Goal: Task Accomplishment & Management: Manage account settings

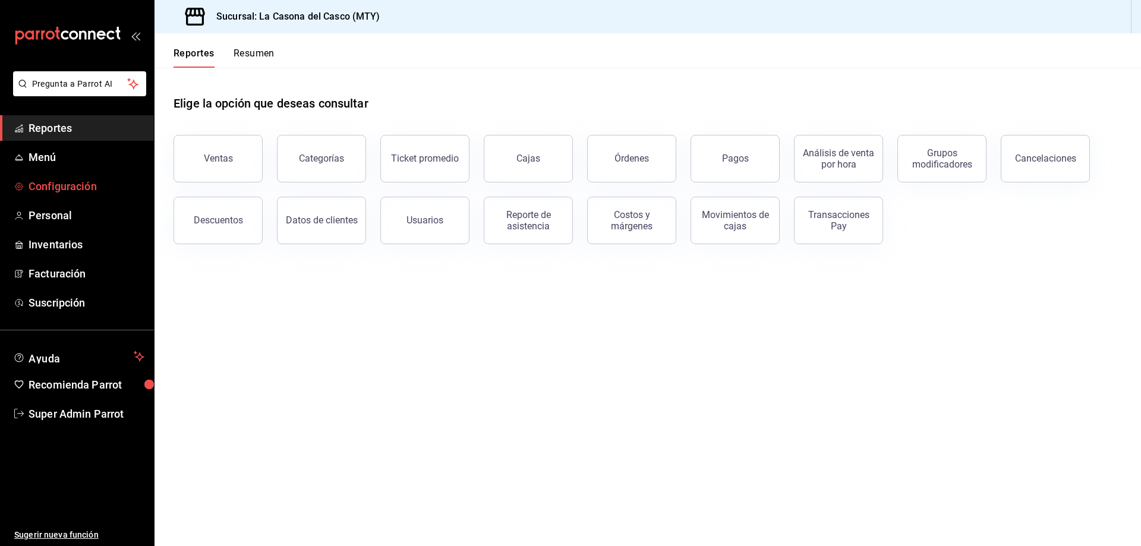
click at [55, 180] on span "Configuración" at bounding box center [87, 186] width 116 height 16
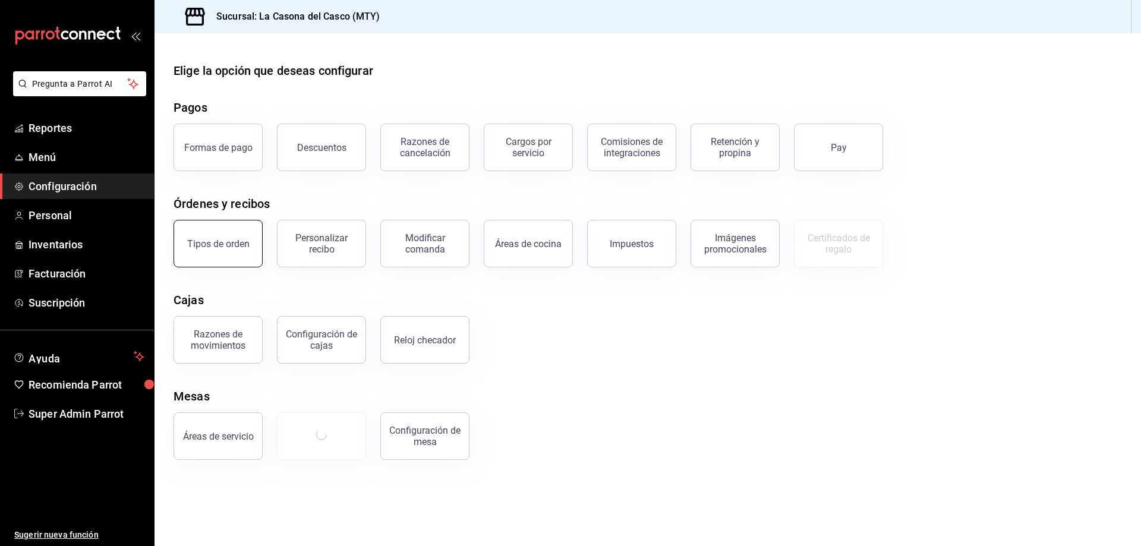
click at [223, 247] on div "Tipos de orden" at bounding box center [218, 243] width 62 height 11
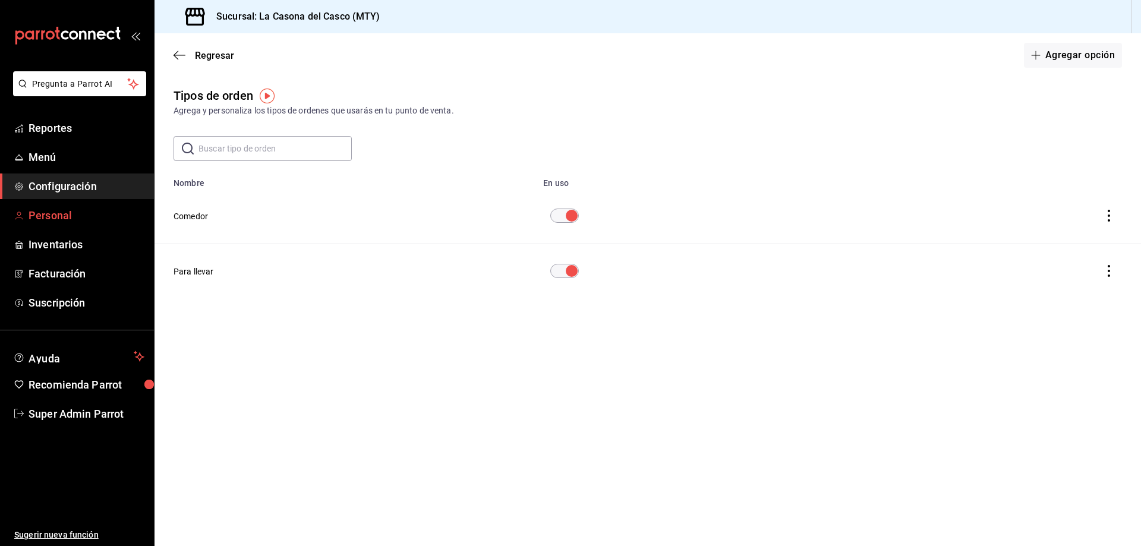
click at [42, 210] on span "Personal" at bounding box center [87, 215] width 116 height 16
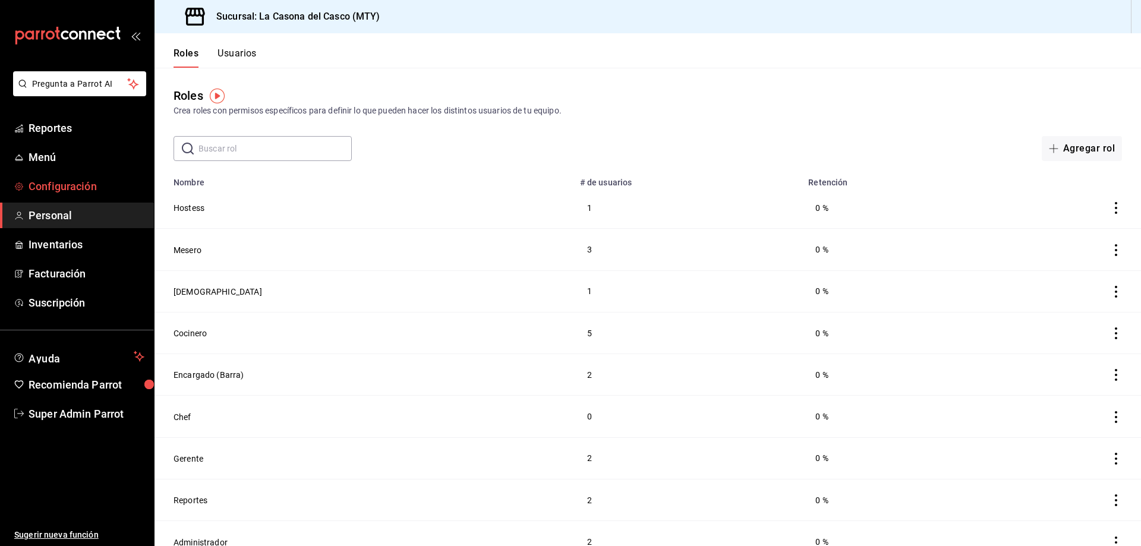
click at [70, 185] on span "Configuración" at bounding box center [87, 186] width 116 height 16
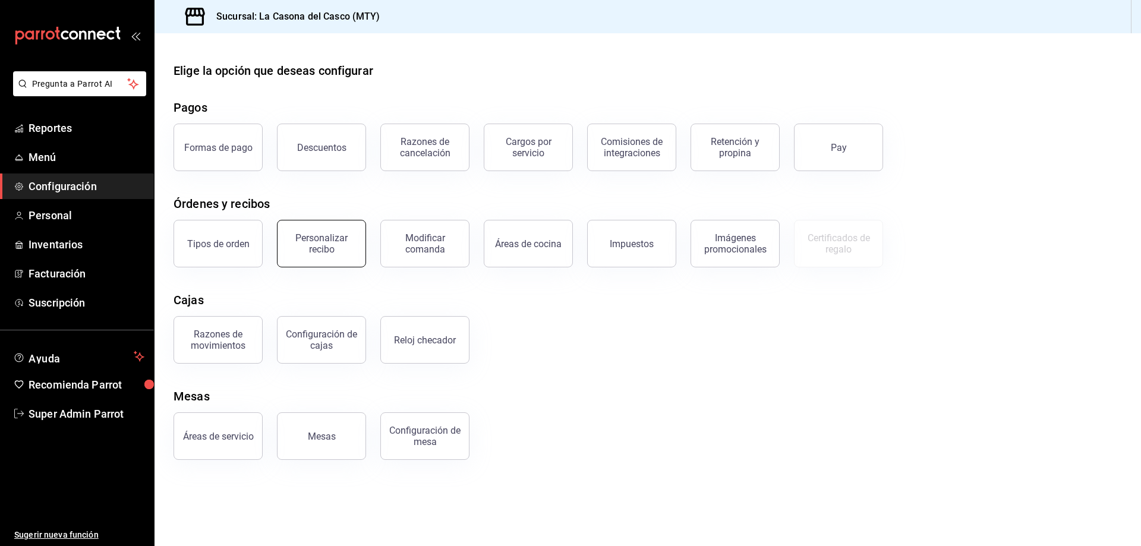
click at [324, 250] on div "Personalizar recibo" at bounding box center [322, 243] width 74 height 23
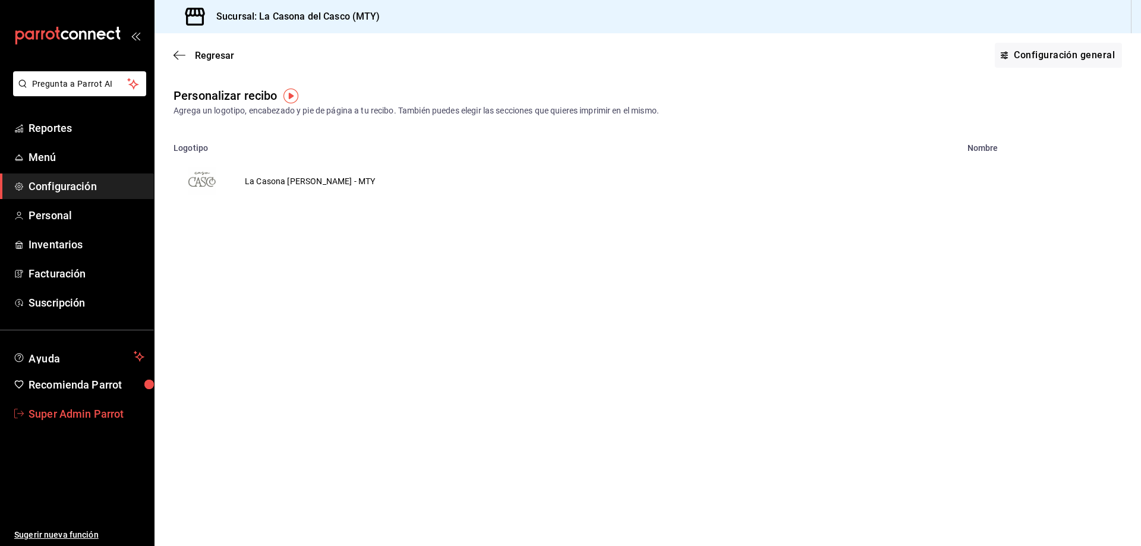
click at [80, 412] on span "Super Admin Parrot" at bounding box center [87, 414] width 116 height 16
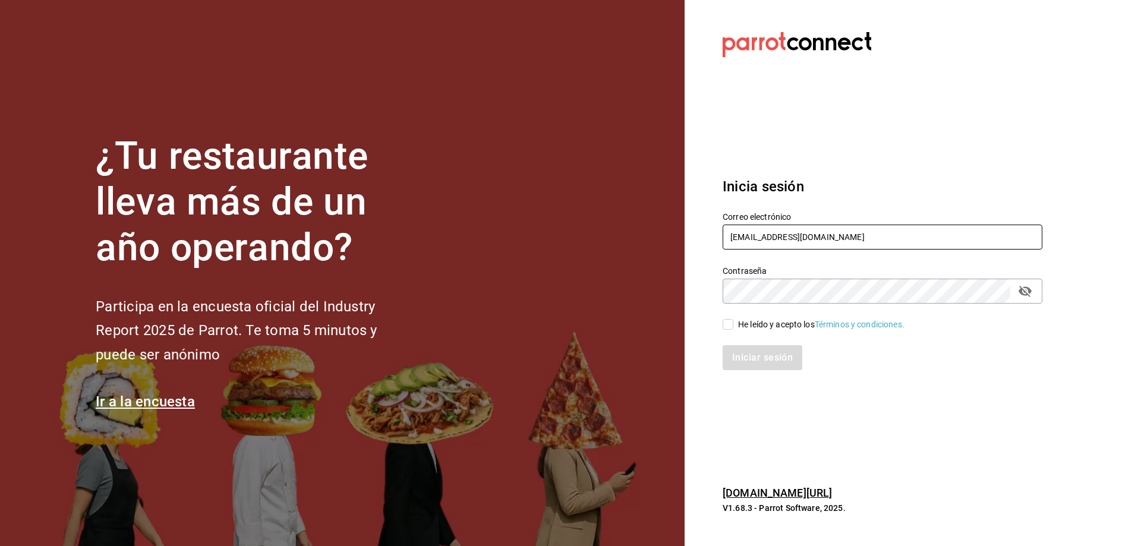
click at [892, 245] on input "[EMAIL_ADDRESS][DOMAIN_NAME]" at bounding box center [883, 237] width 320 height 25
paste input "restaurantedacana@centromedic"
type input "[EMAIL_ADDRESS][DOMAIN_NAME]"
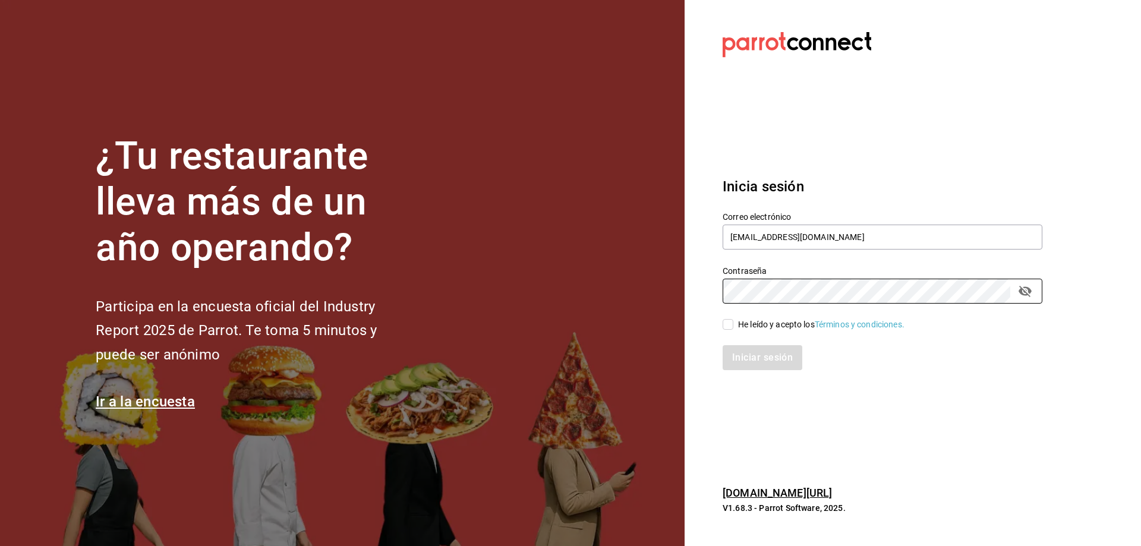
click at [756, 321] on div "He leído y acepto los Términos y condiciones." at bounding box center [821, 324] width 166 height 12
click at [733, 321] on input "He leído y acepto los Términos y condiciones." at bounding box center [728, 324] width 11 height 11
checkbox input "true"
click at [774, 355] on button "Iniciar sesión" at bounding box center [763, 357] width 81 height 25
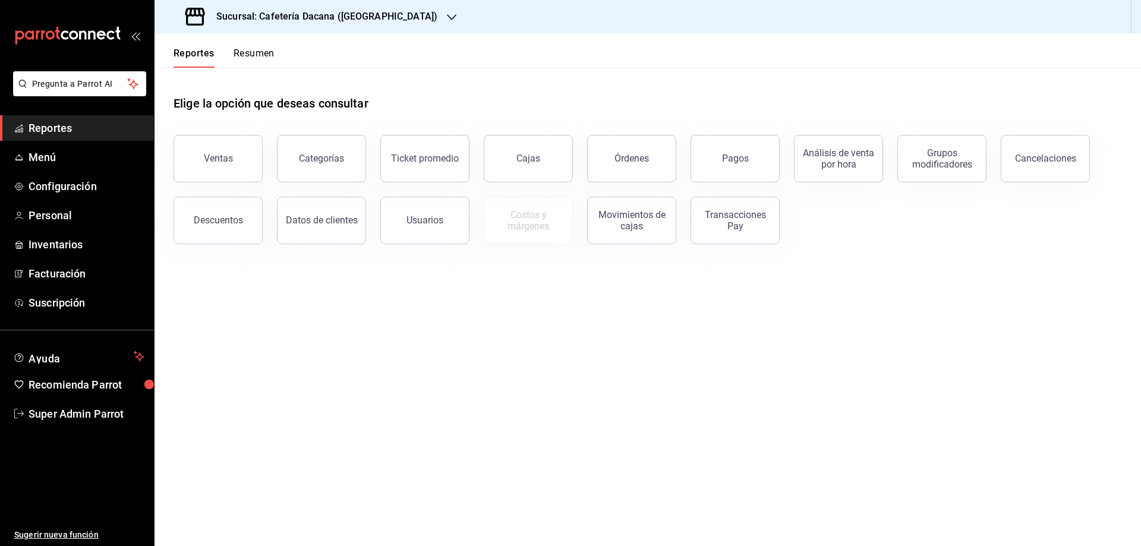
click at [188, 376] on main "Elige la opción que deseas consultar Ventas Categorías Ticket promedio Cajas Ór…" at bounding box center [647, 307] width 986 height 478
click at [79, 192] on span "Configuración" at bounding box center [87, 186] width 116 height 16
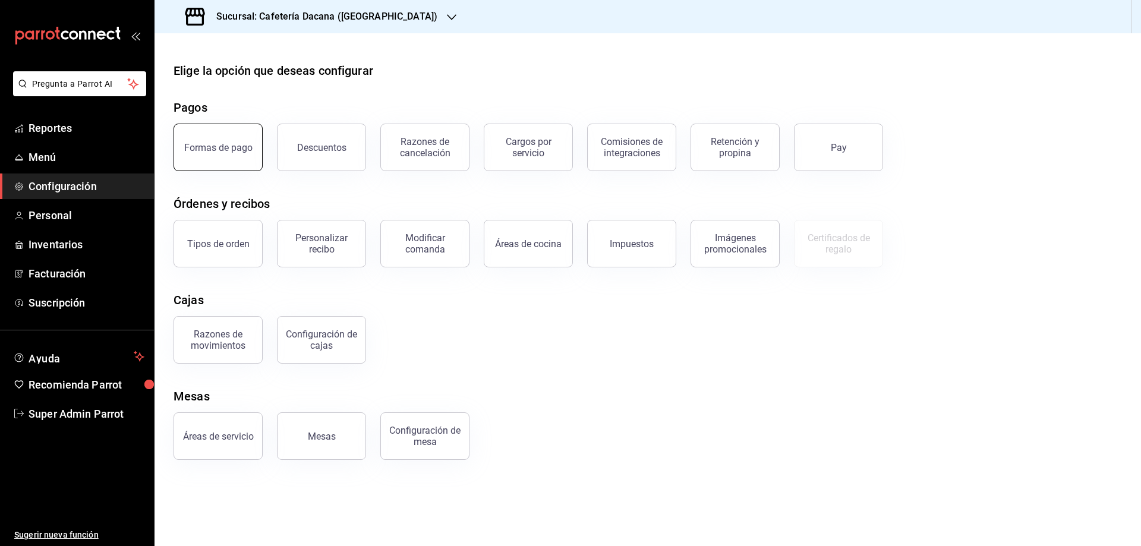
click at [209, 158] on button "Formas de pago" at bounding box center [217, 148] width 89 height 48
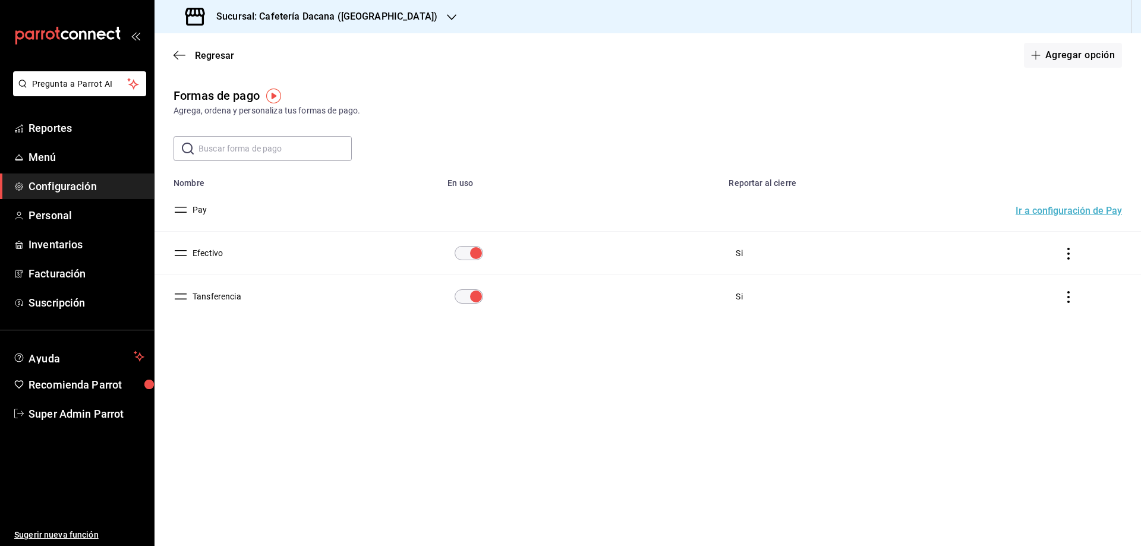
click at [56, 184] on span "Configuración" at bounding box center [87, 186] width 116 height 16
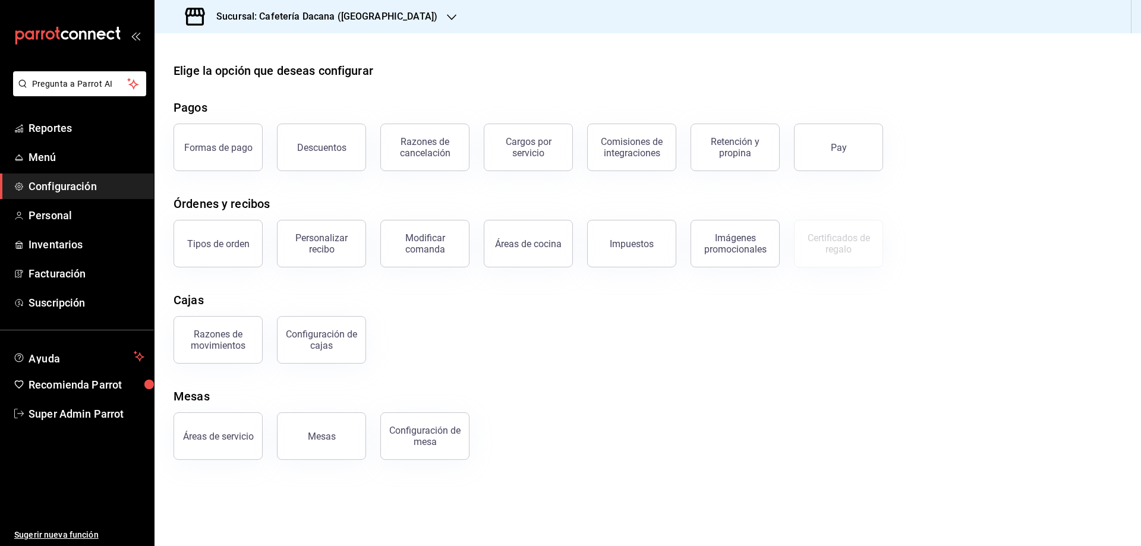
click at [367, 20] on h3 "Sucursal: Cafetería Dacana (Centro Médico)" at bounding box center [322, 17] width 231 height 14
click at [289, 75] on span "Restaurante Dacana (Centro Médico)" at bounding box center [247, 78] width 167 height 12
click at [226, 156] on button "Formas de pago" at bounding box center [217, 148] width 89 height 48
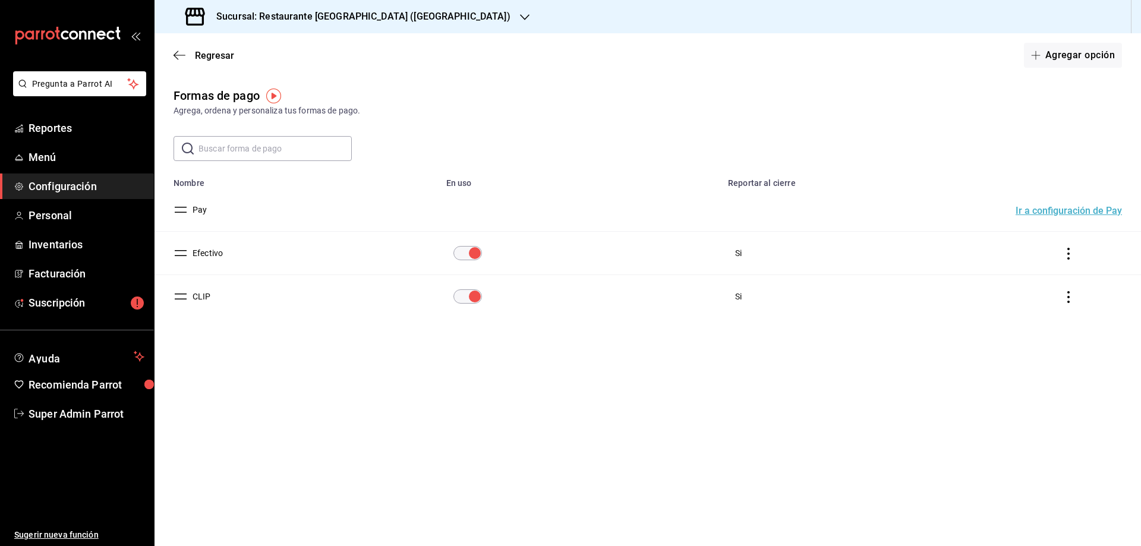
click at [86, 185] on span "Configuración" at bounding box center [87, 186] width 116 height 16
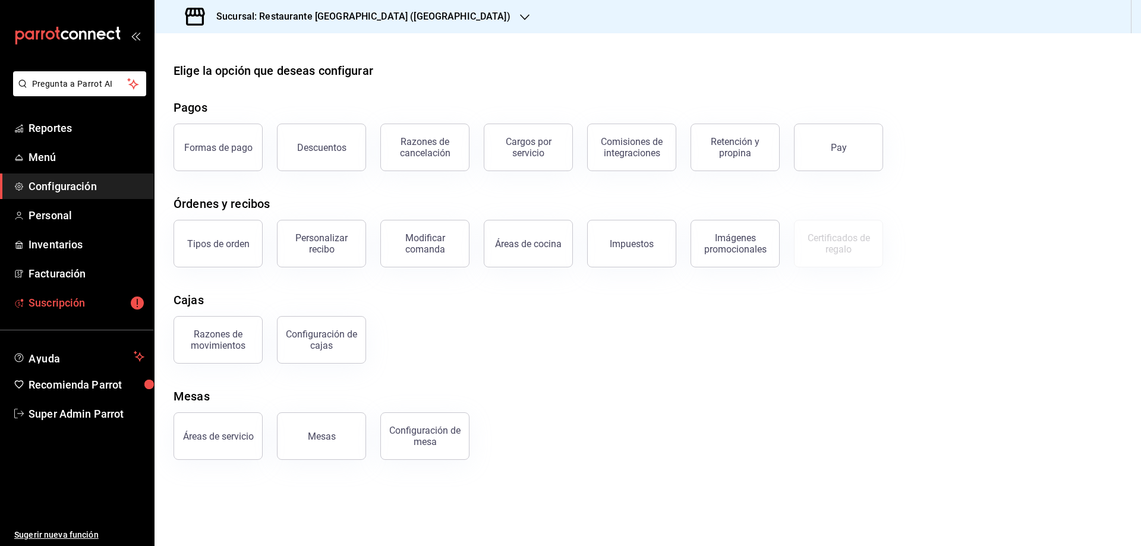
click at [72, 310] on span "Suscripción" at bounding box center [87, 303] width 116 height 16
